Goal: Check status: Check status

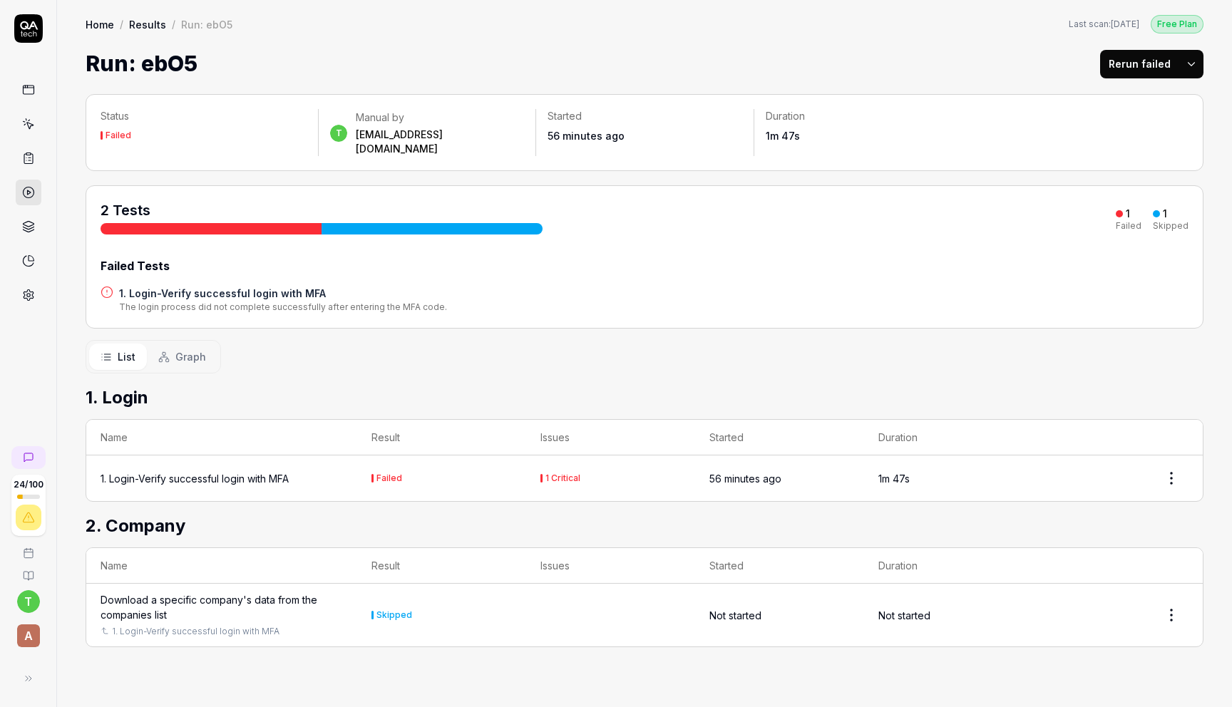
click at [277, 471] on div "1. Login-Verify successful login with MFA" at bounding box center [195, 478] width 188 height 15
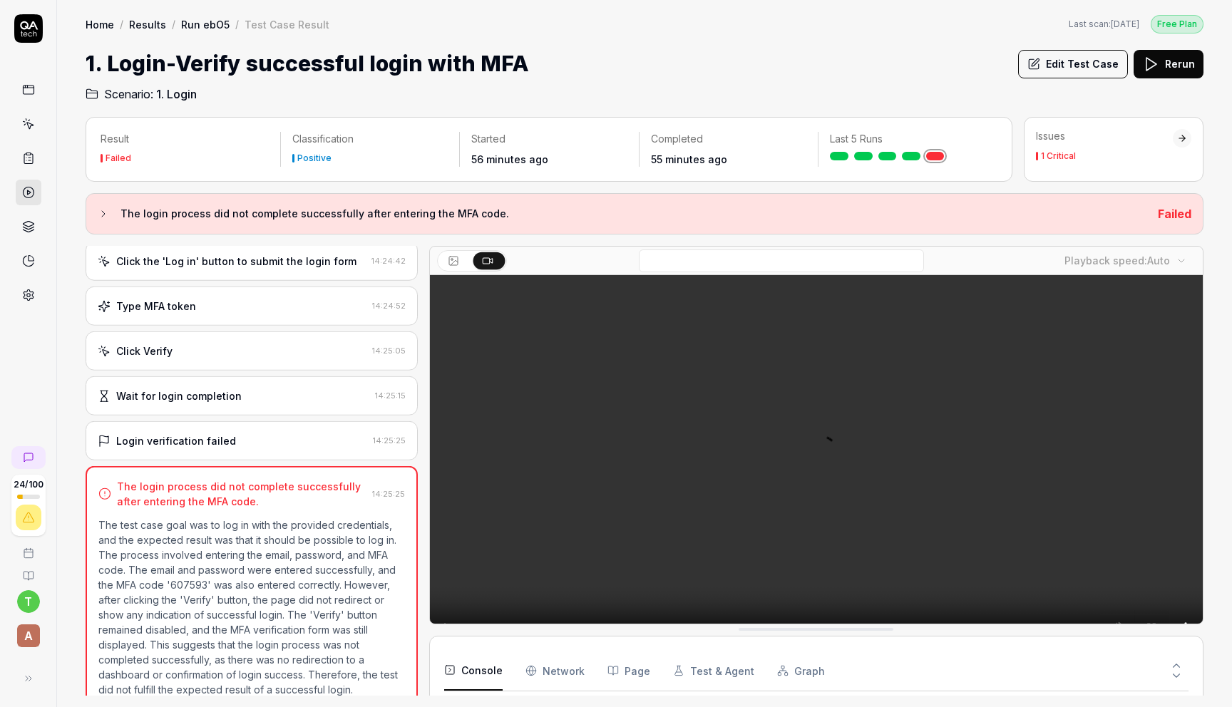
scroll to position [220, 0]
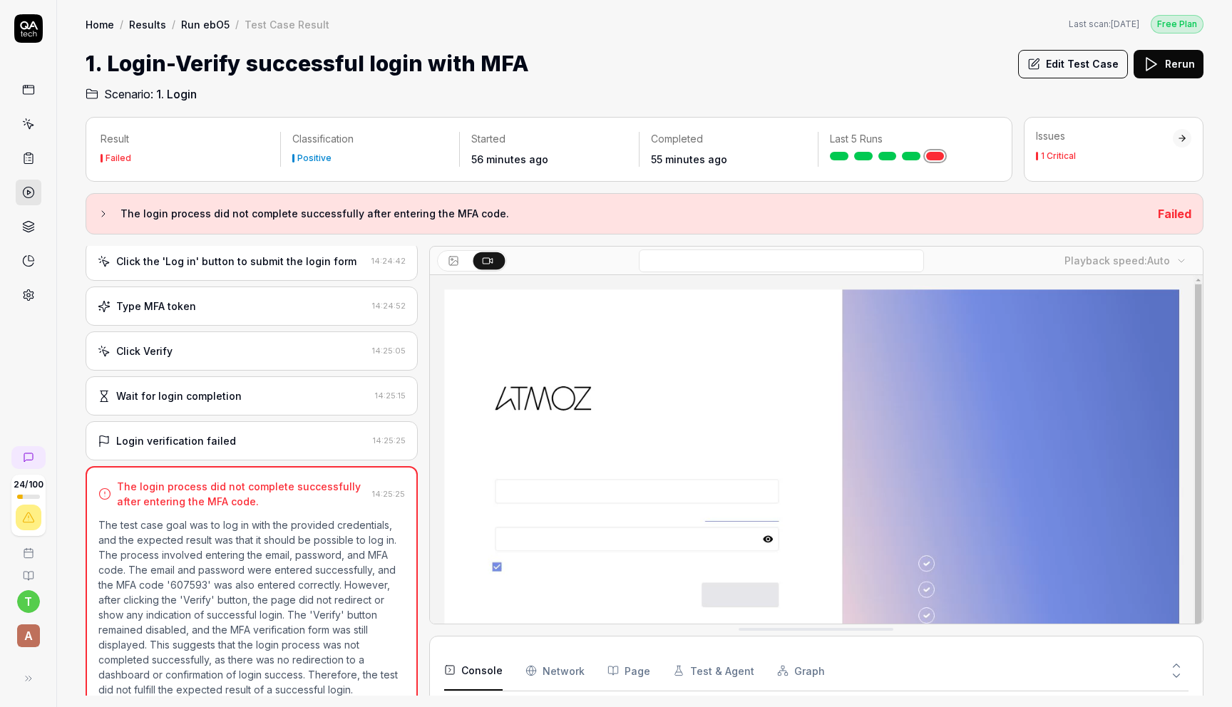
click at [1163, 68] on button "Rerun" at bounding box center [1168, 64] width 70 height 29
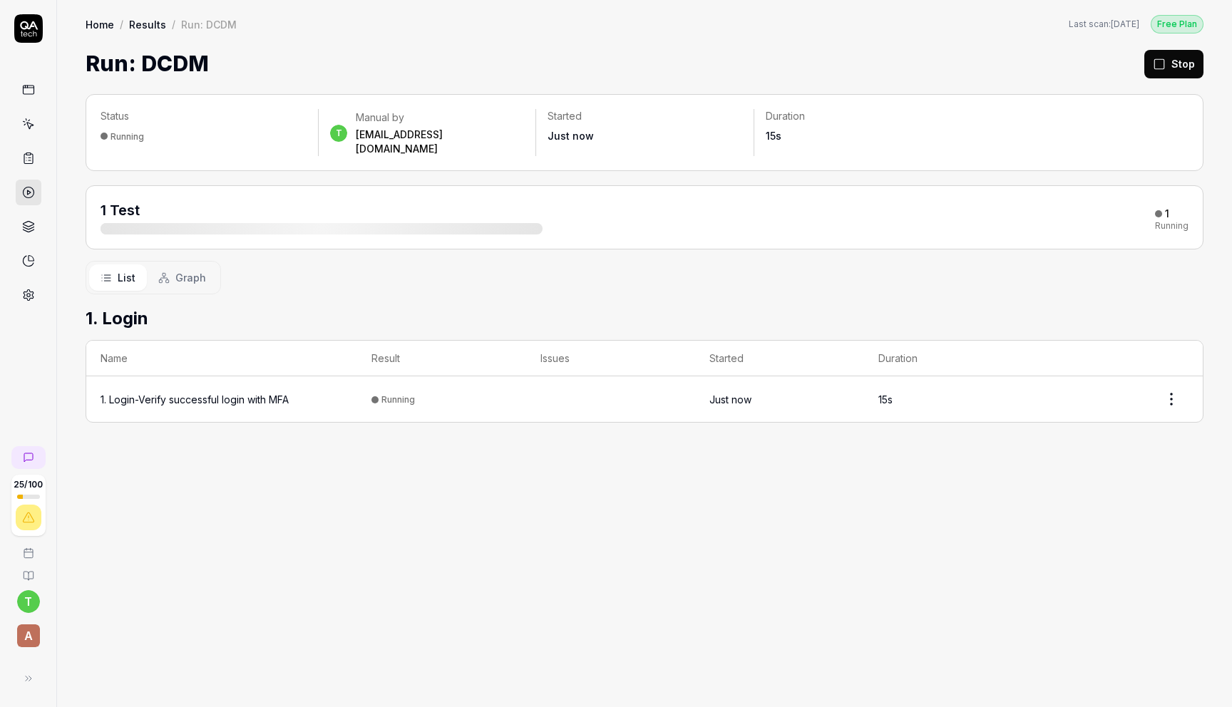
click at [289, 392] on div "1. Login-Verify successful login with MFA" at bounding box center [195, 399] width 188 height 15
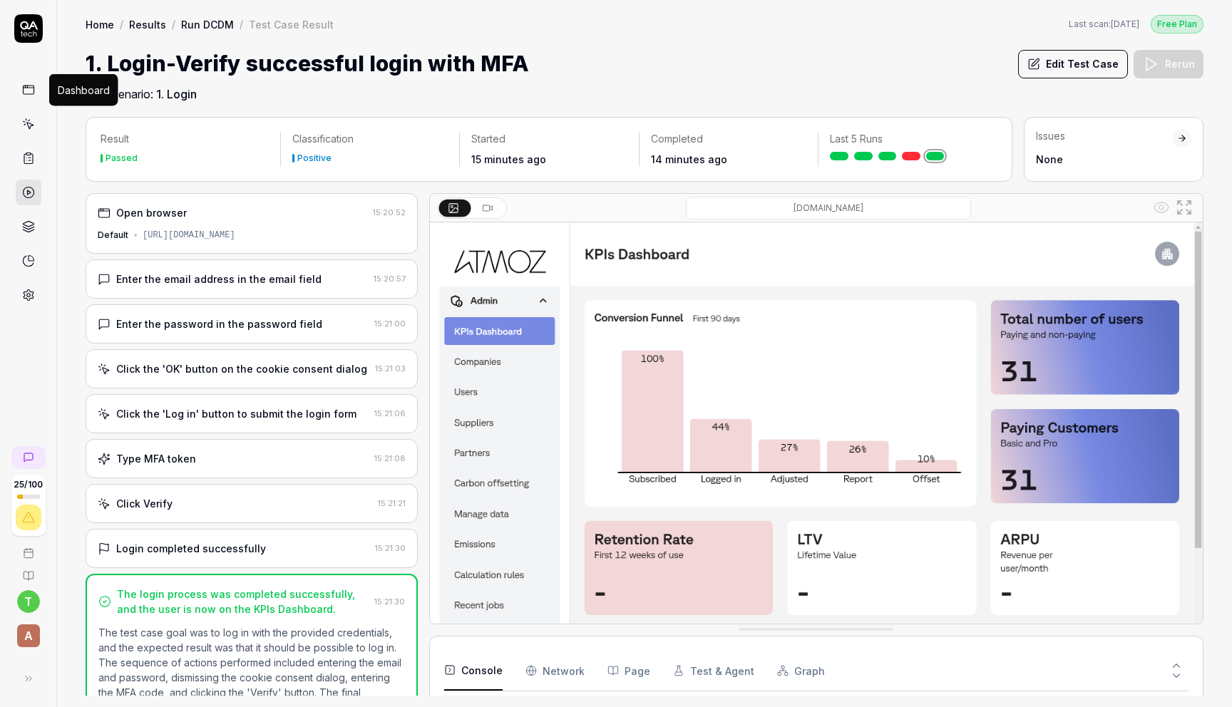
click at [28, 96] on icon at bounding box center [28, 89] width 13 height 13
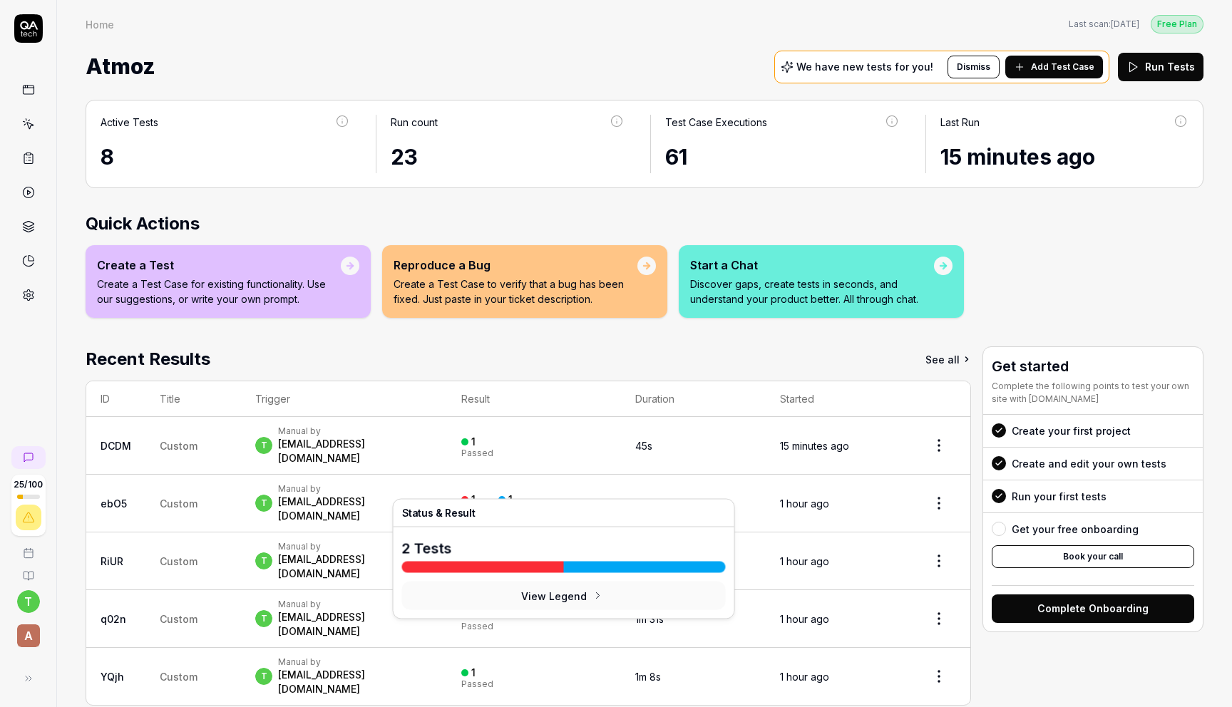
click at [513, 493] on div "1" at bounding box center [510, 499] width 4 height 13
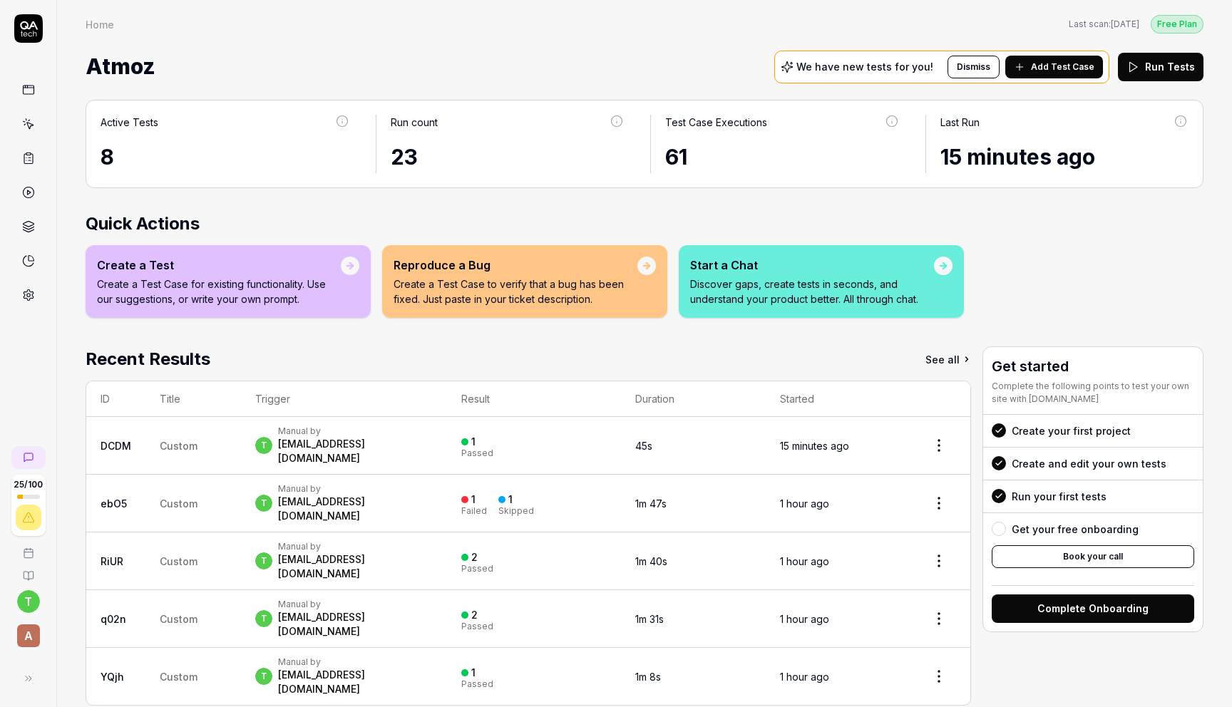
click at [513, 493] on div "1" at bounding box center [510, 499] width 4 height 13
click at [379, 495] on div "[EMAIL_ADDRESS][DOMAIN_NAME]" at bounding box center [355, 509] width 155 height 29
click at [567, 492] on div "1 Failed 1 Skipped" at bounding box center [533, 504] width 145 height 24
click at [505, 496] on div at bounding box center [501, 499] width 7 height 7
click at [433, 483] on div "t Manual by [PERSON_NAME][EMAIL_ADDRESS][DOMAIN_NAME]" at bounding box center [343, 503] width 177 height 40
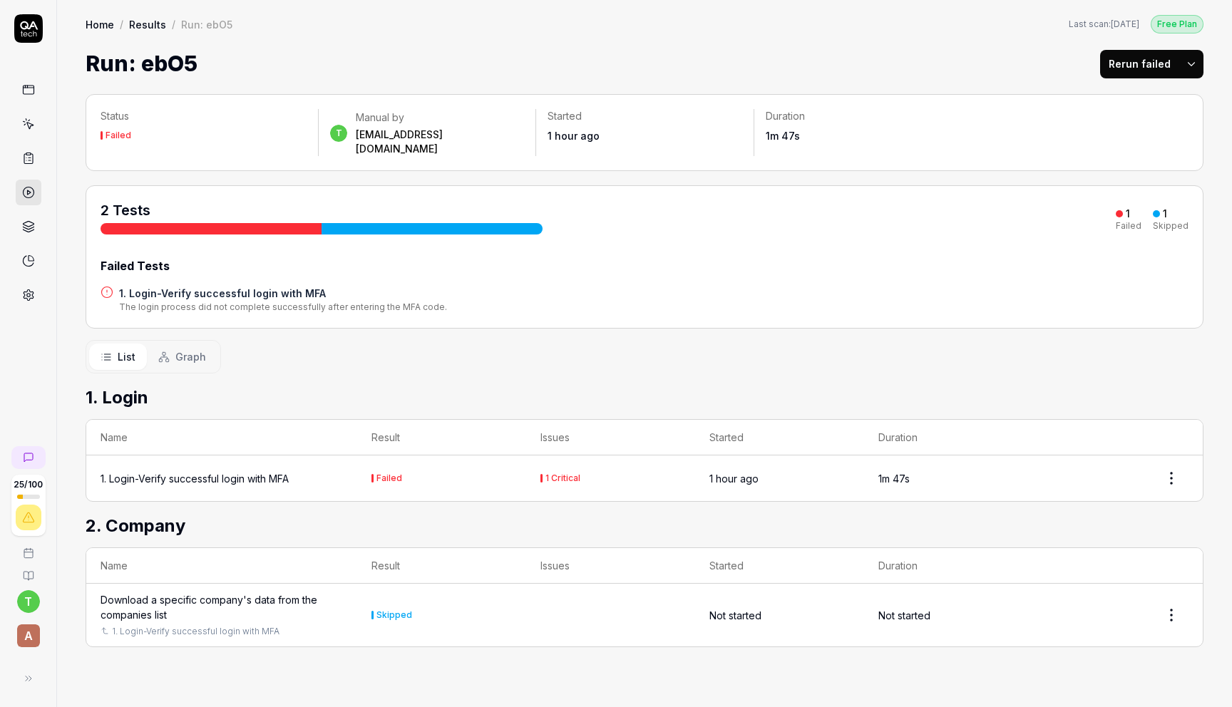
click at [227, 592] on div "Download a specific company's data from the companies list" at bounding box center [222, 607] width 242 height 30
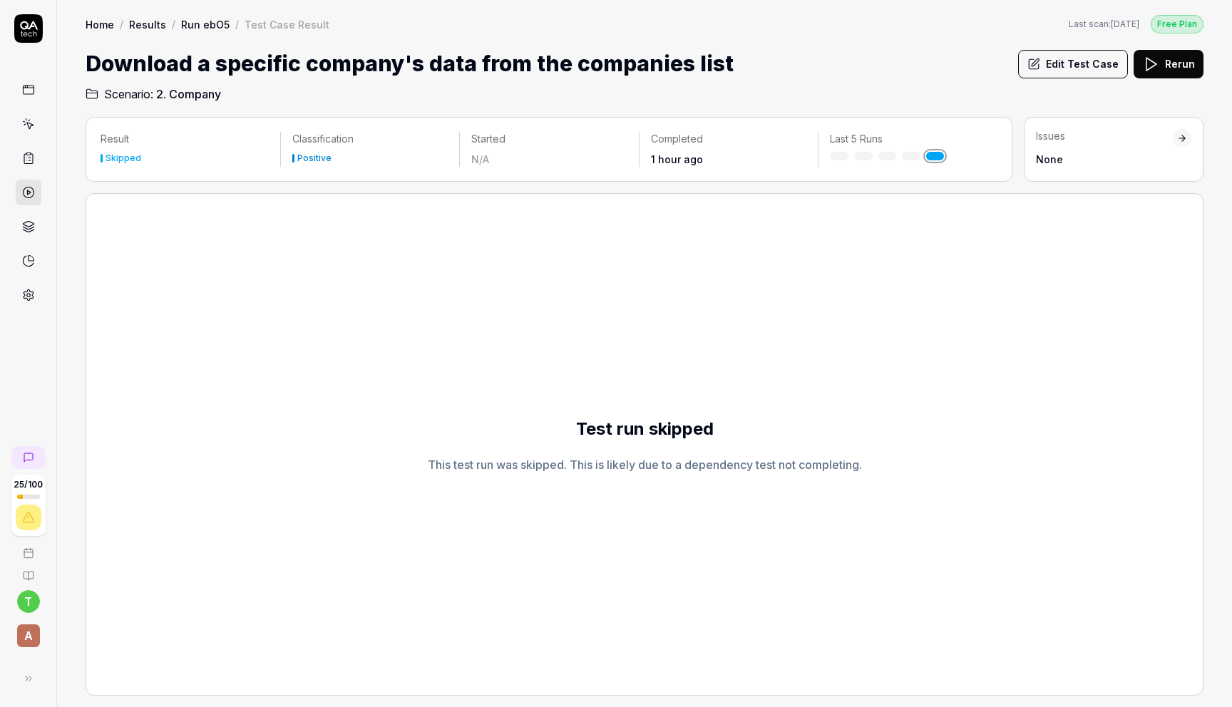
click at [1178, 61] on button "Rerun" at bounding box center [1168, 64] width 70 height 29
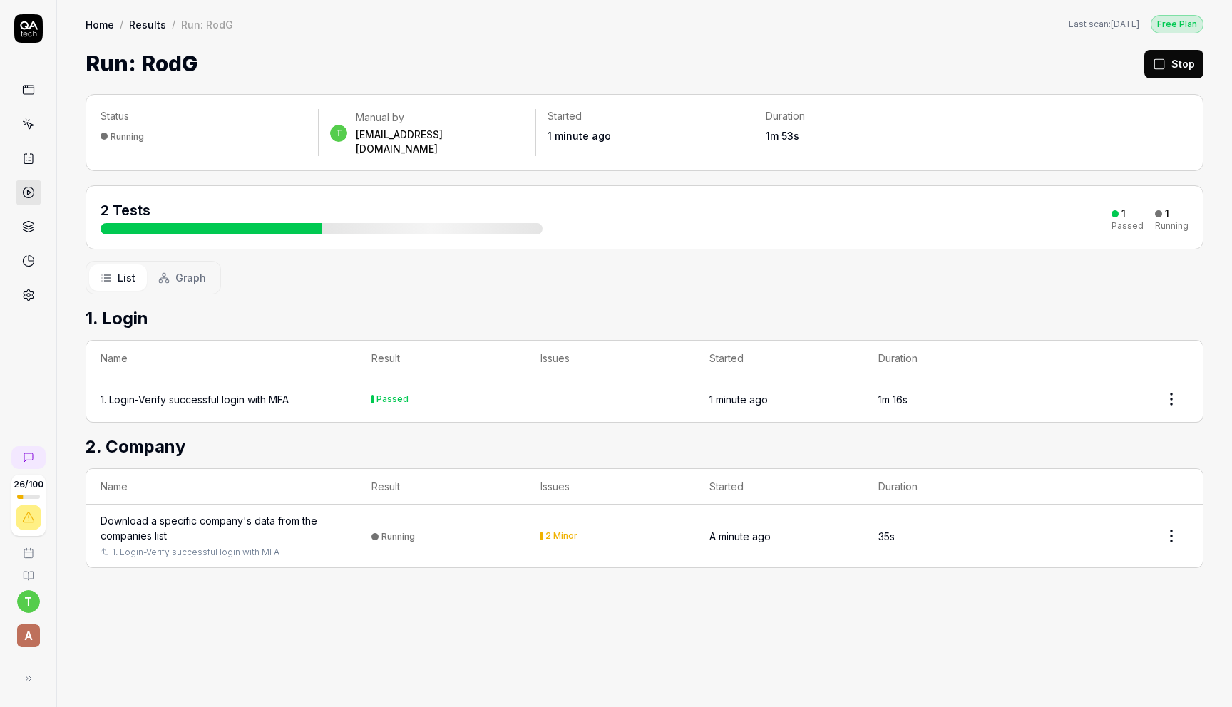
click at [263, 513] on div "Download a specific company's data from the companies list" at bounding box center [222, 528] width 242 height 30
